Goal: Find specific page/section: Find specific page/section

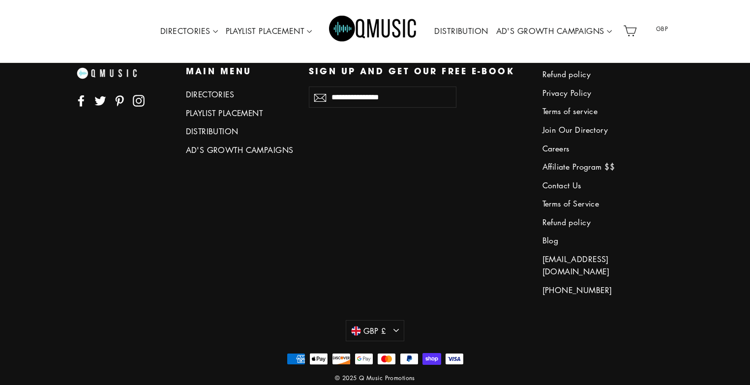
scroll to position [4468, 0]
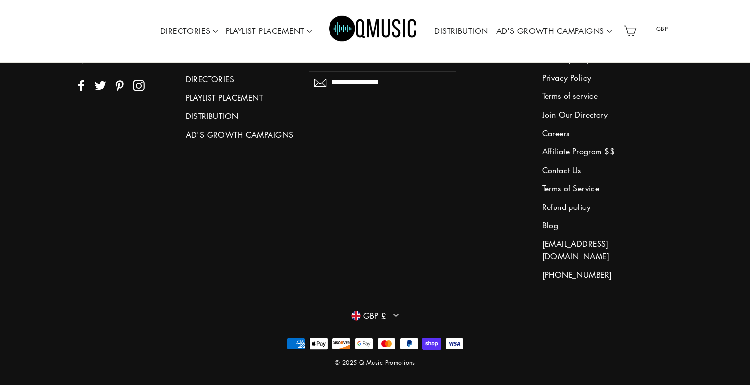
click at [559, 166] on link "Contact Us" at bounding box center [596, 170] width 108 height 16
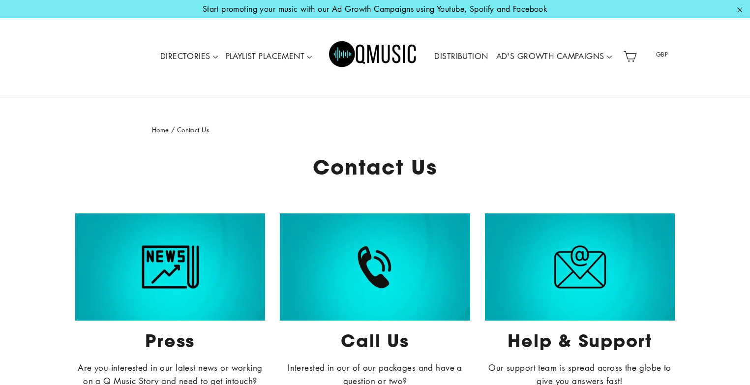
click at [473, 56] on link "DISTRIBUTION" at bounding box center [460, 56] width 61 height 23
